Goal: Find specific page/section: Find specific page/section

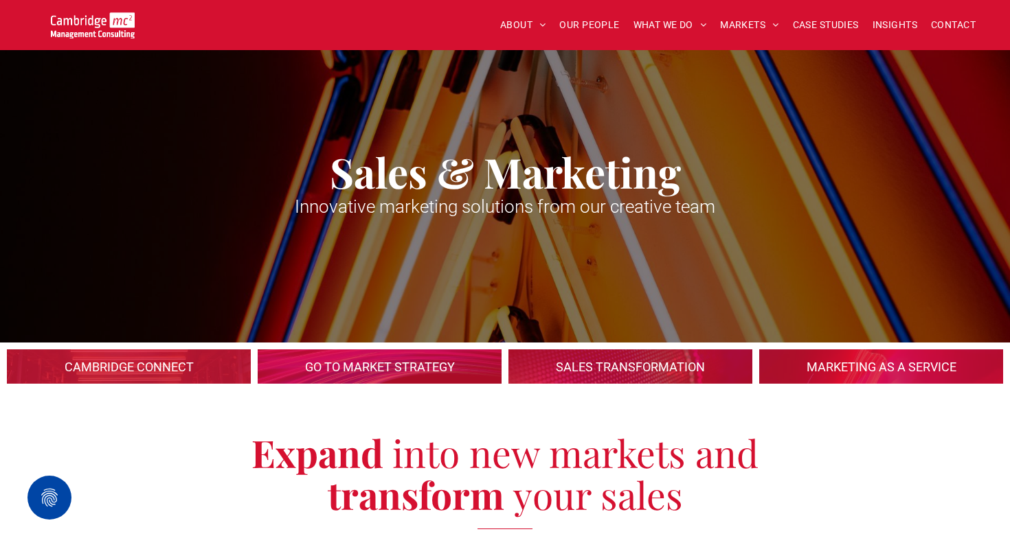
scroll to position [714, 0]
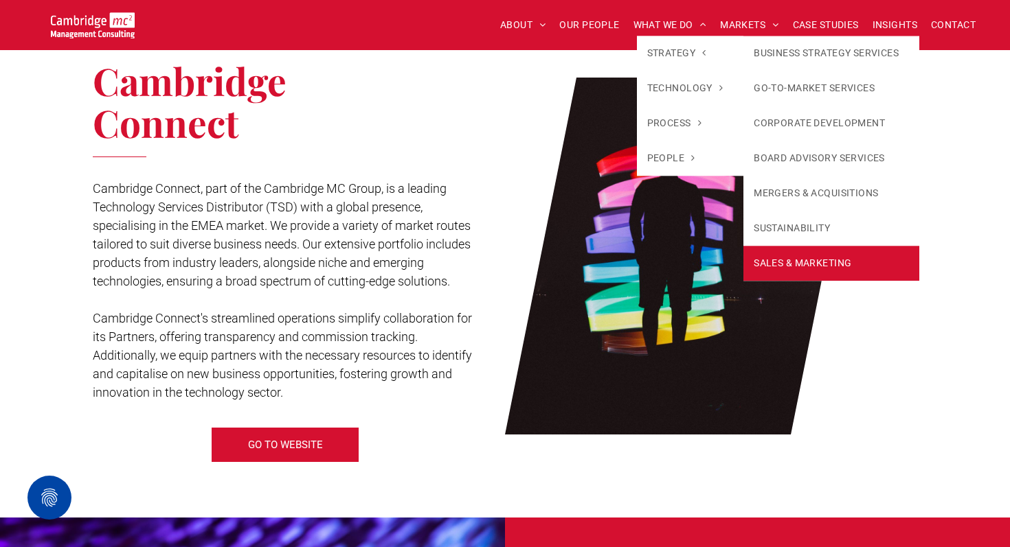
click at [780, 262] on link "SALES & MARKETING" at bounding box center [831, 263] width 176 height 35
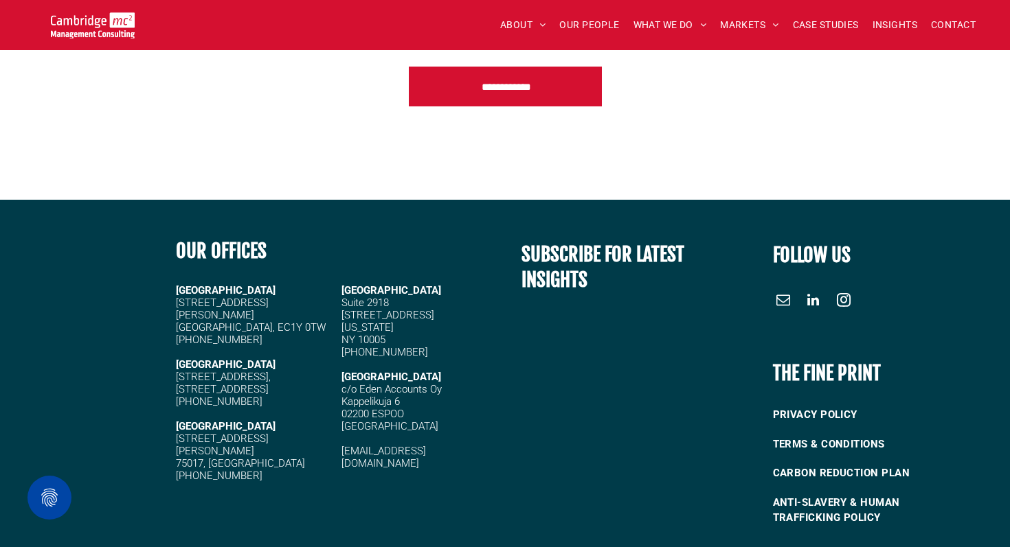
scroll to position [2939, 0]
